Goal: Information Seeking & Learning: Learn about a topic

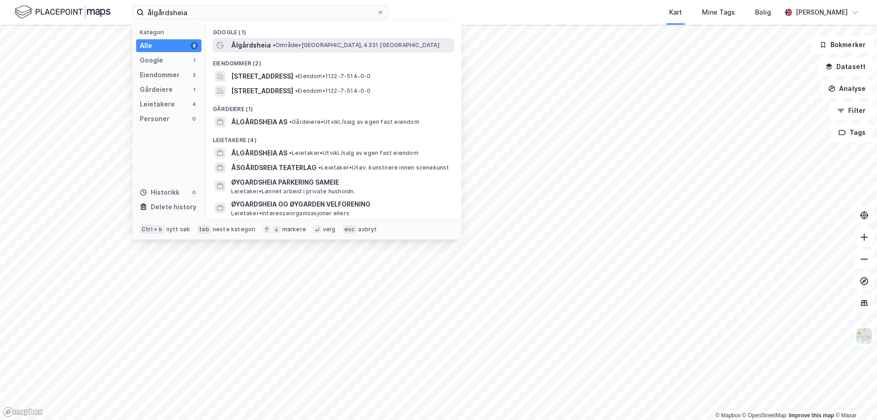
click at [249, 41] on span "Ålgårdsheia" at bounding box center [251, 45] width 40 height 11
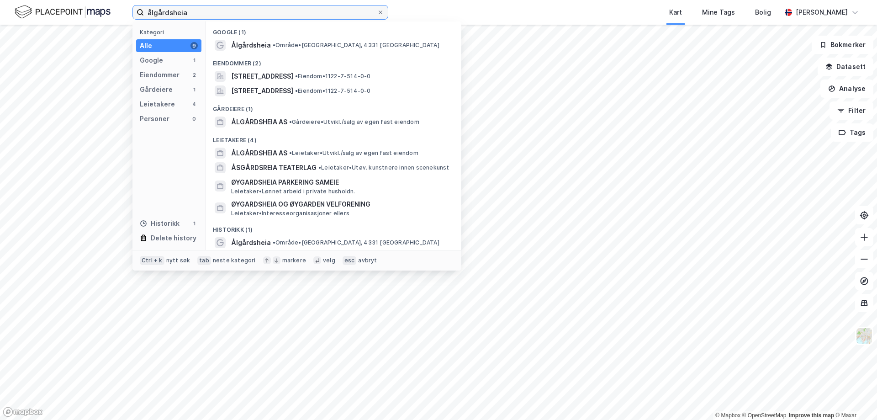
click at [231, 17] on input "ålgårdsheia" at bounding box center [260, 12] width 233 height 14
click at [201, 11] on input "ålgårdsheia" at bounding box center [260, 12] width 233 height 14
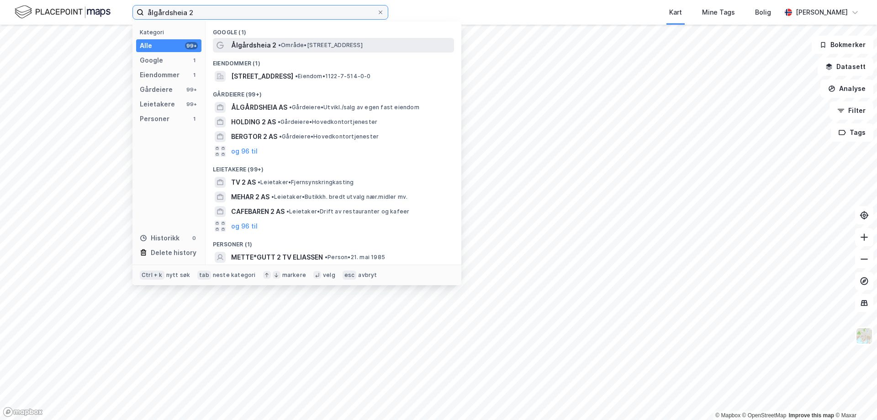
type input "ålgårdsheia 2"
click at [278, 47] on span "•" at bounding box center [279, 45] width 3 height 7
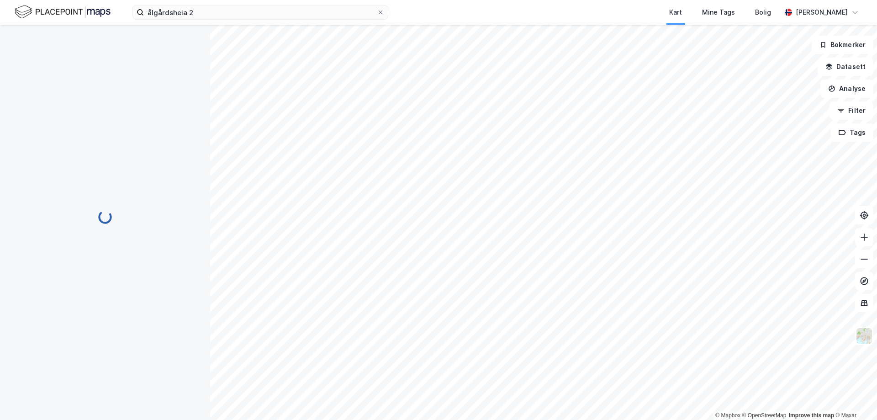
scroll to position [24, 0]
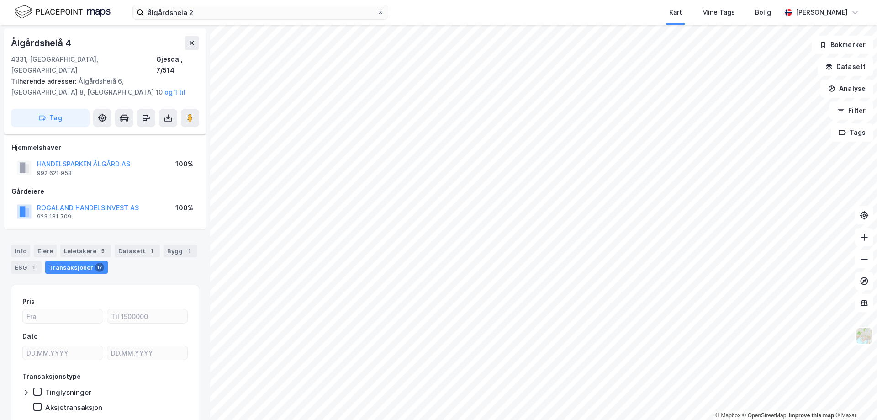
scroll to position [24, 0]
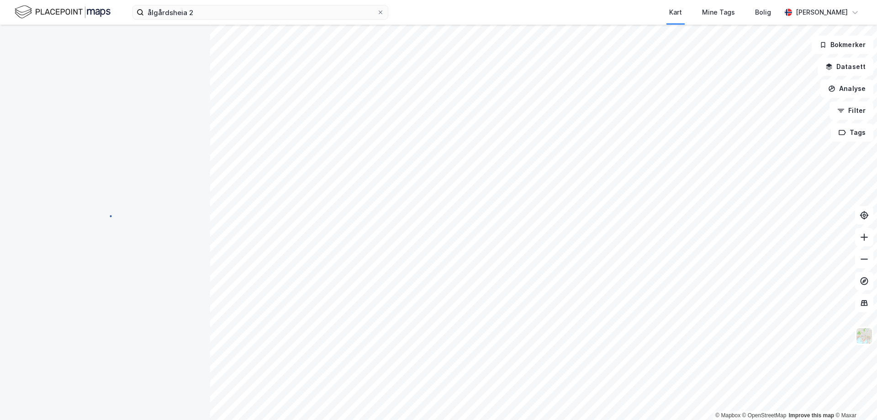
scroll to position [3, 0]
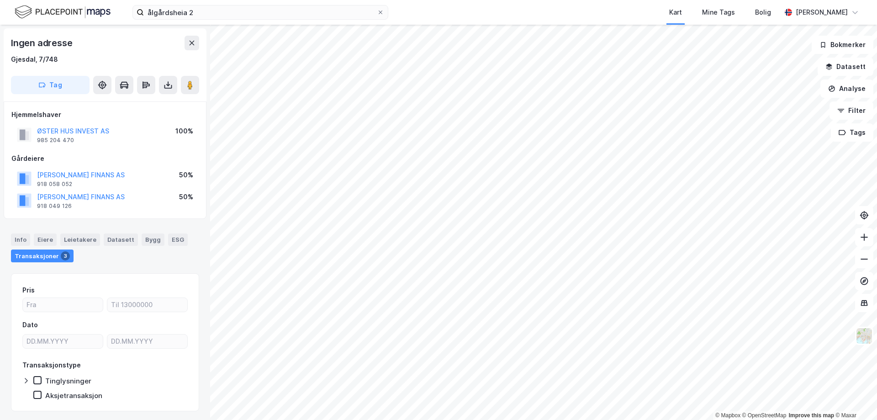
scroll to position [3, 0]
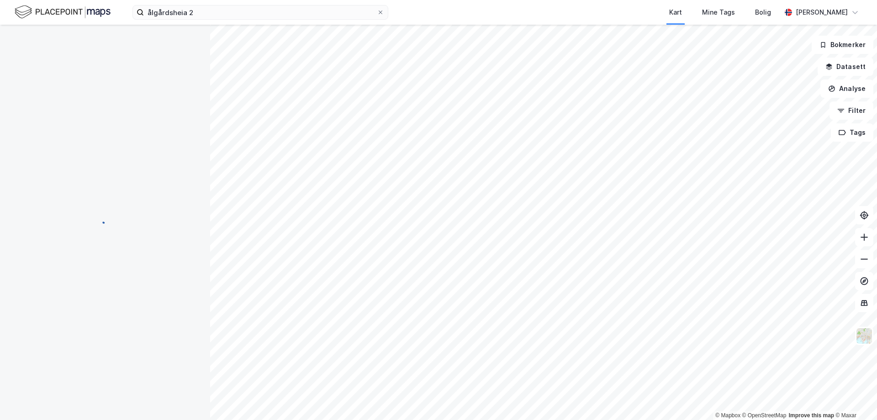
scroll to position [3, 0]
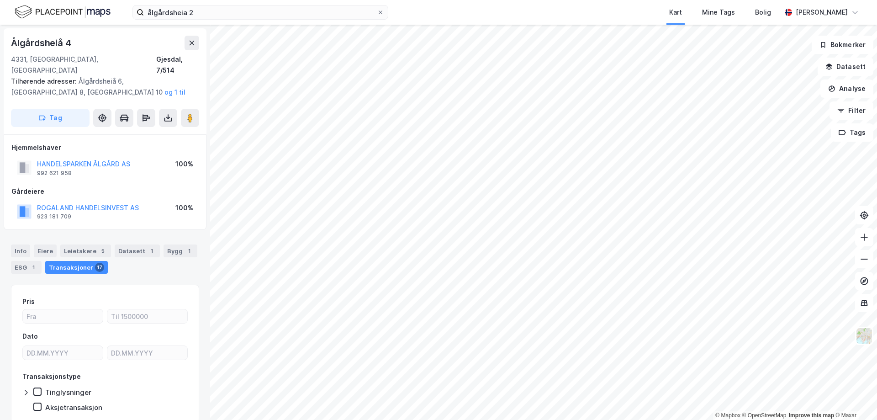
scroll to position [3, 0]
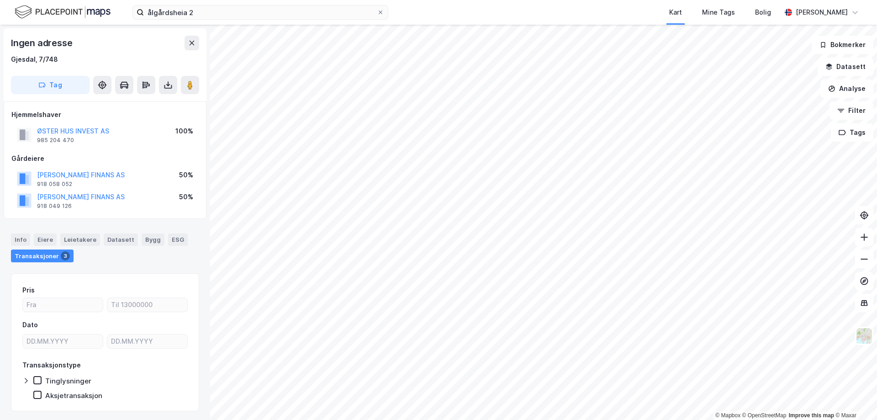
scroll to position [3, 0]
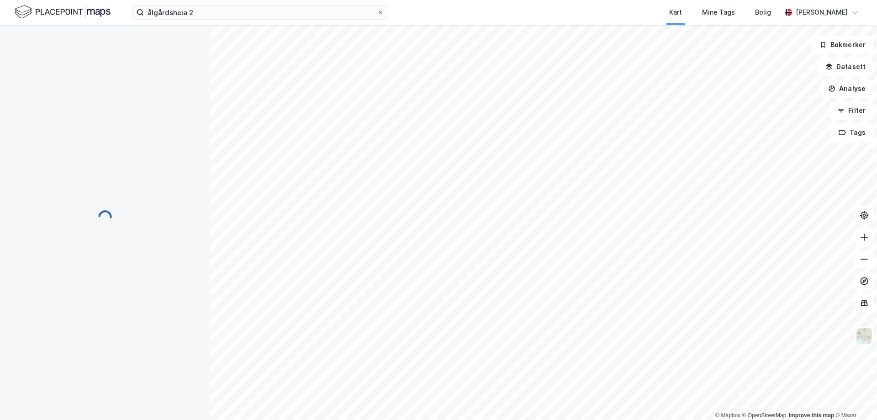
scroll to position [3, 0]
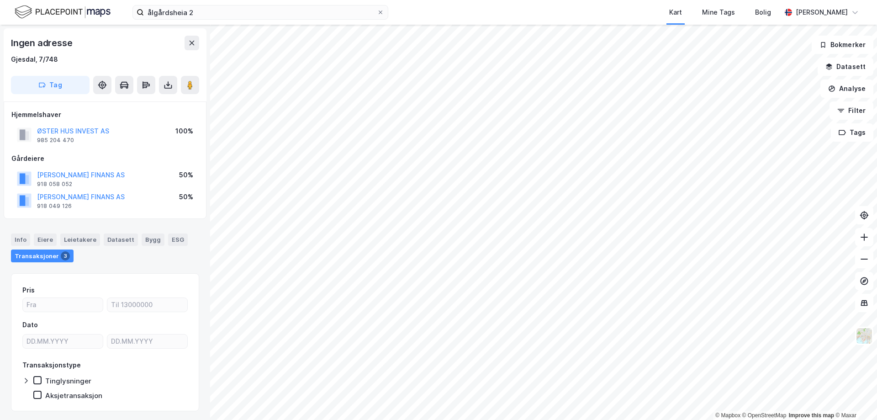
scroll to position [3, 0]
